Goal: Obtain resource: Download file/media

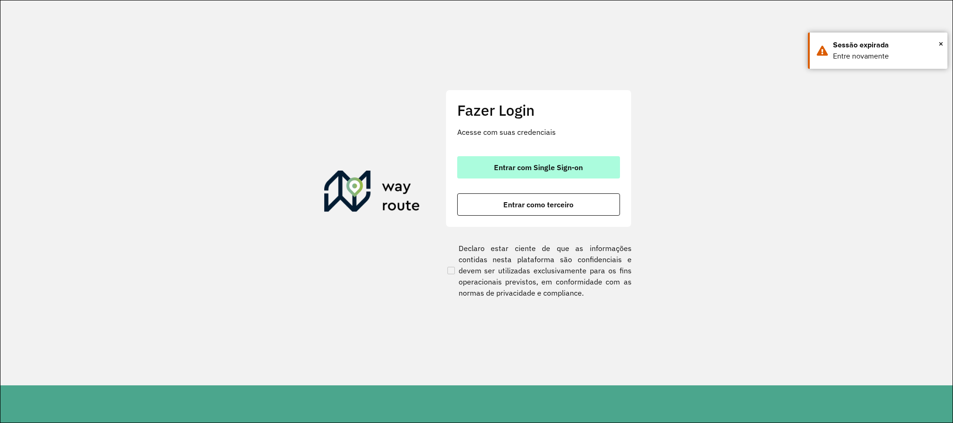
click at [491, 165] on button "Entrar com Single Sign-on" at bounding box center [538, 167] width 163 height 22
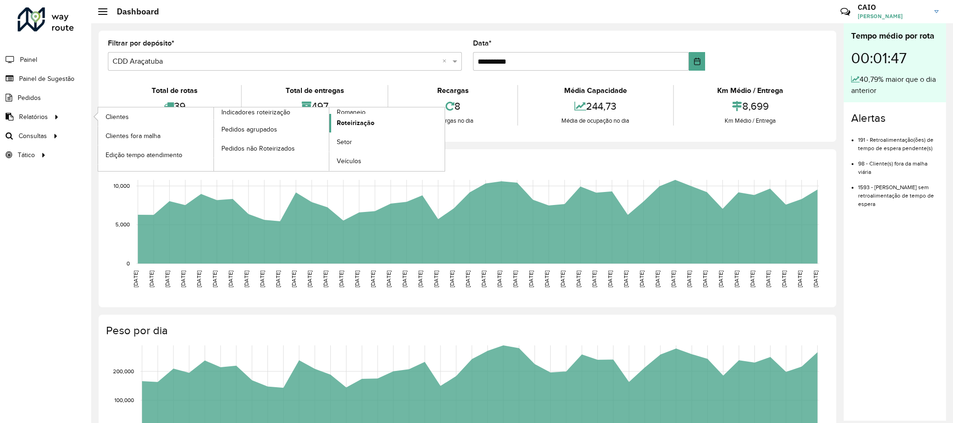
click at [361, 114] on link "Roteirização" at bounding box center [386, 123] width 115 height 19
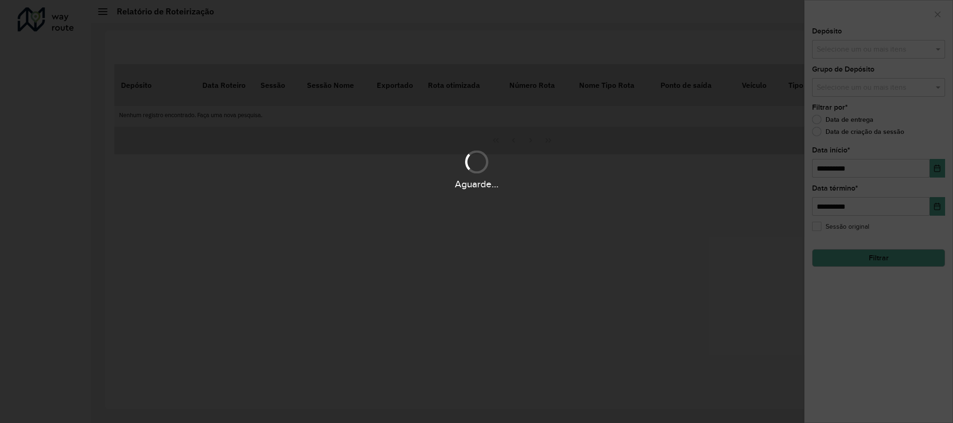
click at [387, 160] on div "Aguarde..." at bounding box center [476, 169] width 953 height 44
click at [257, 207] on div "Aguarde..." at bounding box center [476, 211] width 953 height 423
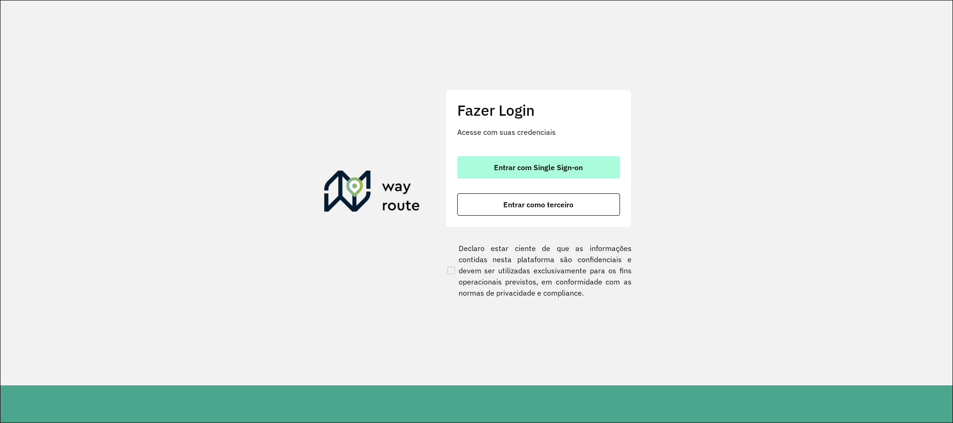
click at [494, 171] on span "Entrar com Single Sign-on" at bounding box center [538, 167] width 89 height 7
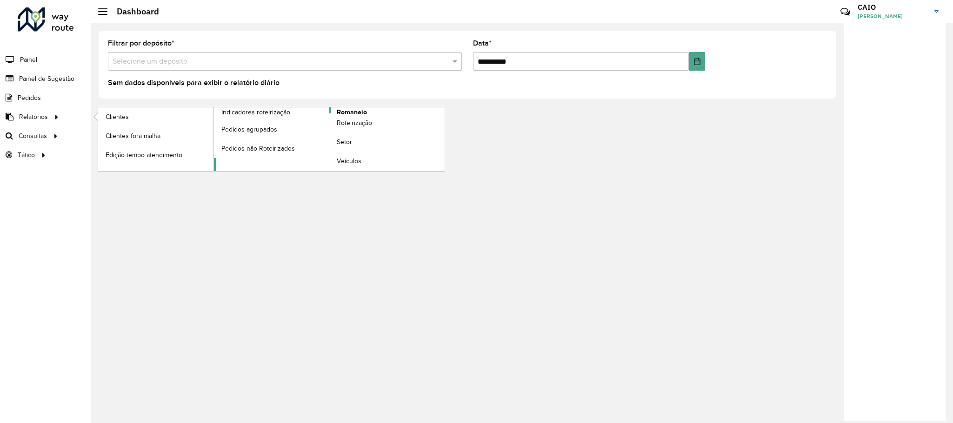
click at [357, 111] on span "Romaneio" at bounding box center [352, 112] width 30 height 10
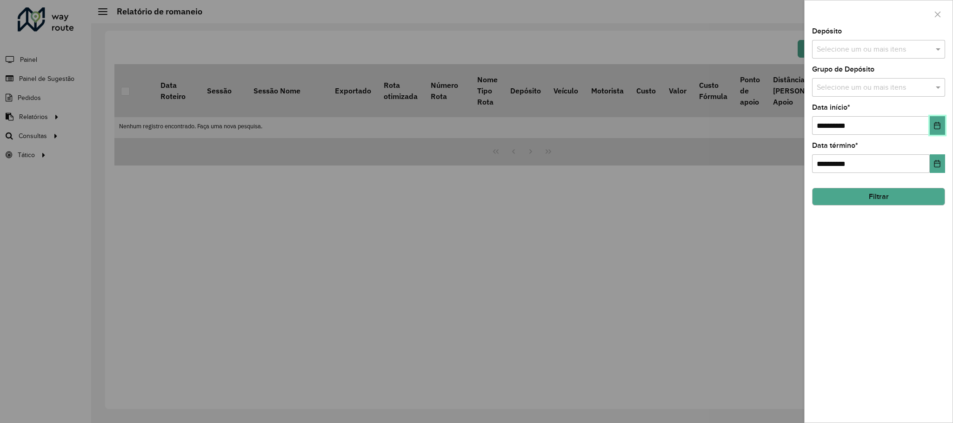
click at [938, 120] on button "Choose Date" at bounding box center [937, 125] width 15 height 19
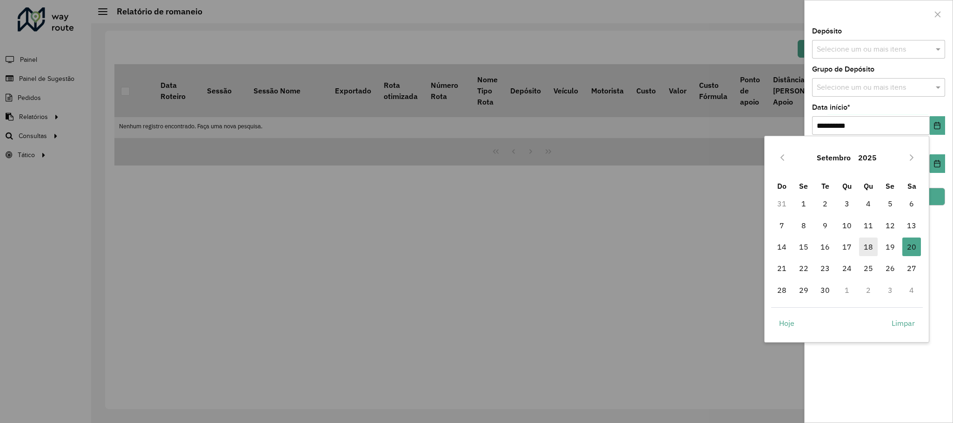
click at [865, 250] on span "18" at bounding box center [868, 247] width 19 height 19
type input "**********"
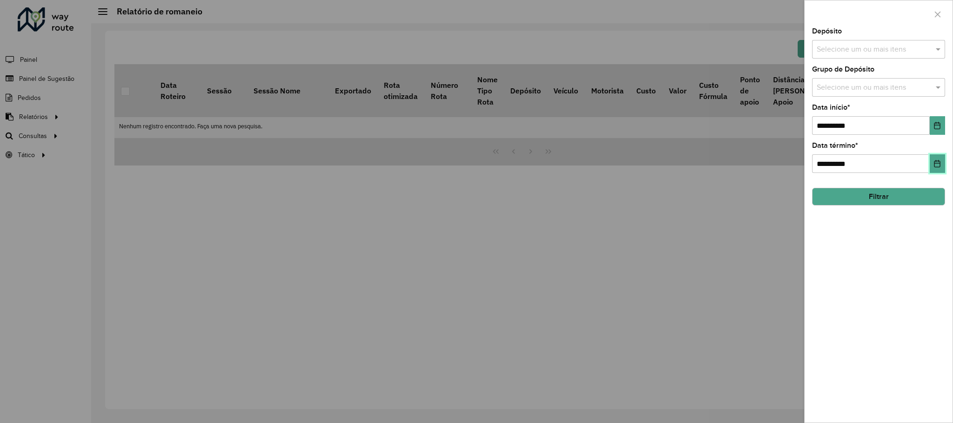
click at [936, 162] on icon "Choose Date" at bounding box center [938, 163] width 6 height 7
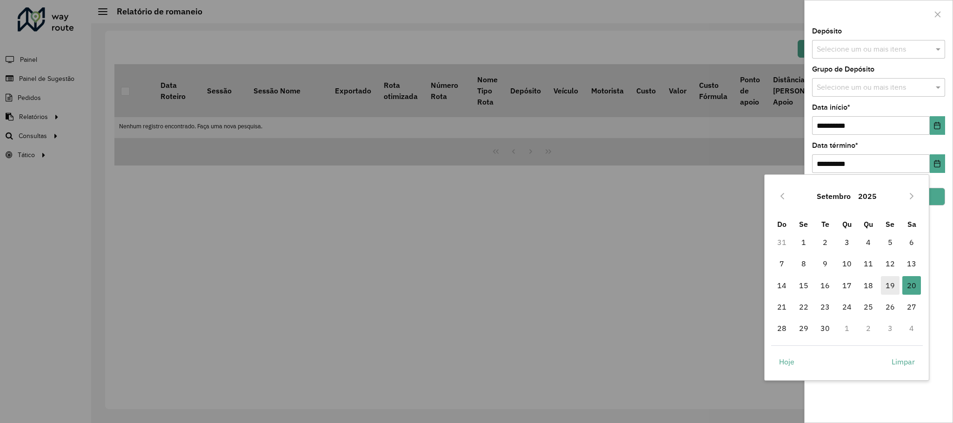
click at [894, 282] on span "19" at bounding box center [890, 285] width 19 height 19
type input "**********"
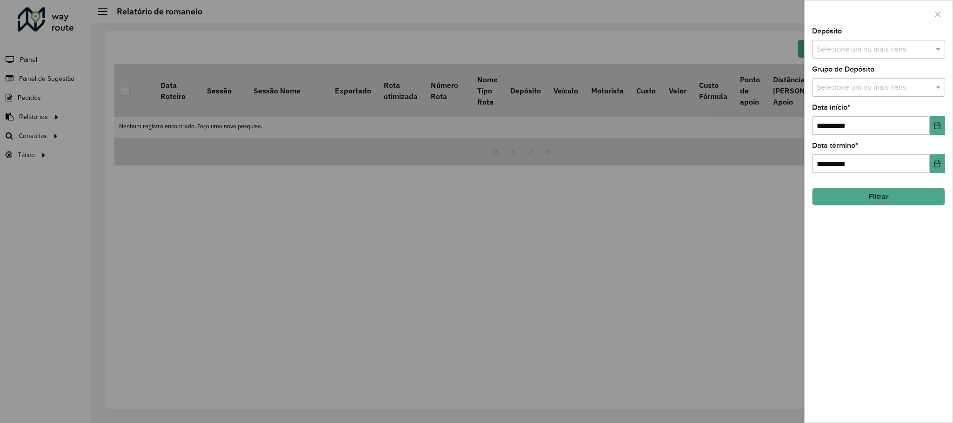
click at [869, 197] on button "Filtrar" at bounding box center [878, 197] width 133 height 18
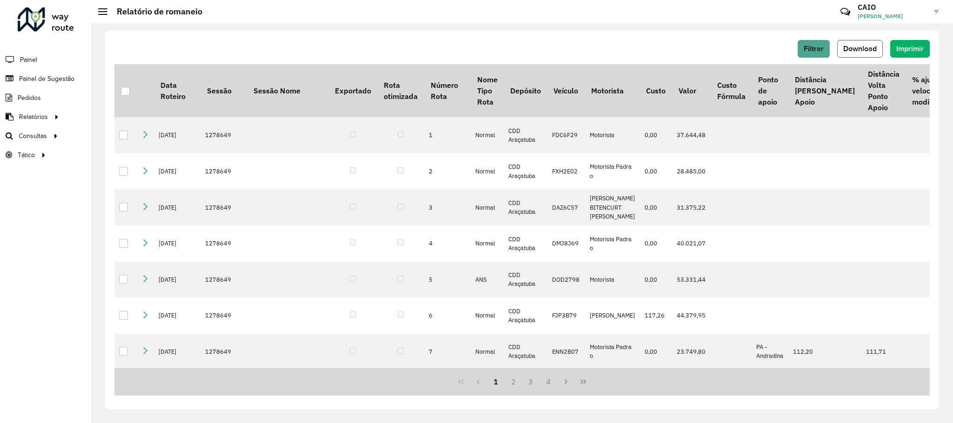
click at [853, 51] on span "Download" at bounding box center [859, 49] width 33 height 8
